Goal: Check status

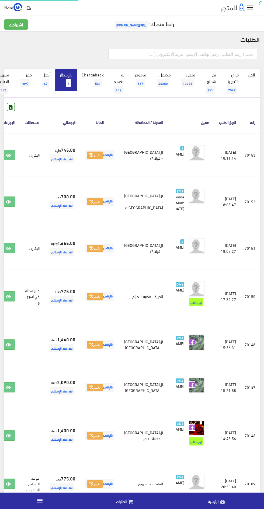
scroll to position [0, -14]
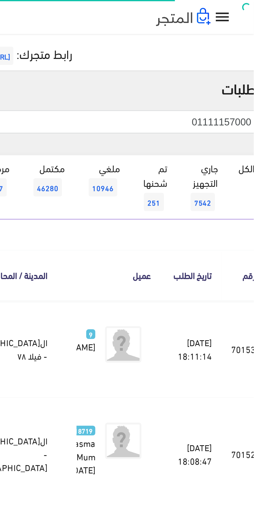
type input "01111157000"
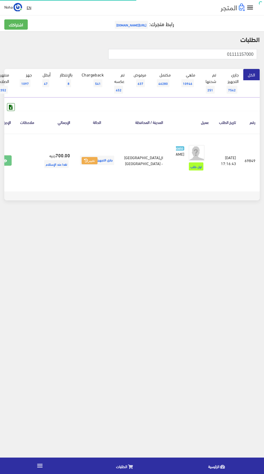
scroll to position [0, -14]
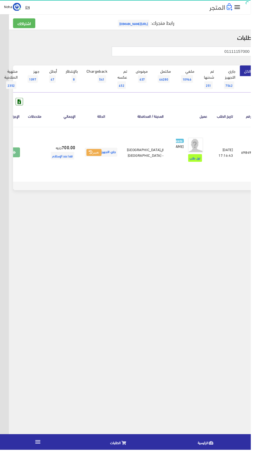
click at [16, 163] on icon at bounding box center [14, 161] width 5 height 4
